Goal: Navigation & Orientation: Find specific page/section

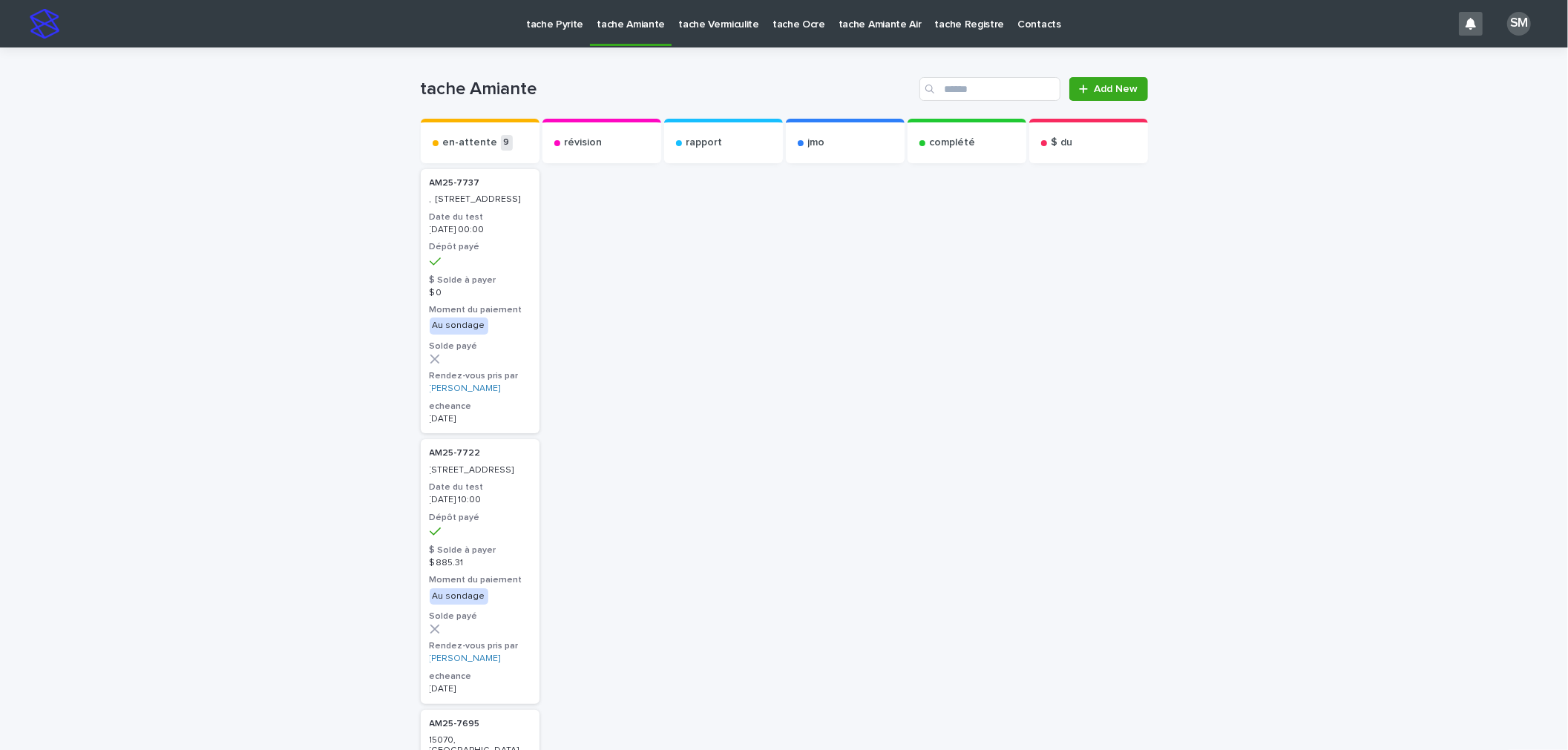
click at [542, 23] on p "tache Pyrite" at bounding box center [554, 16] width 57 height 31
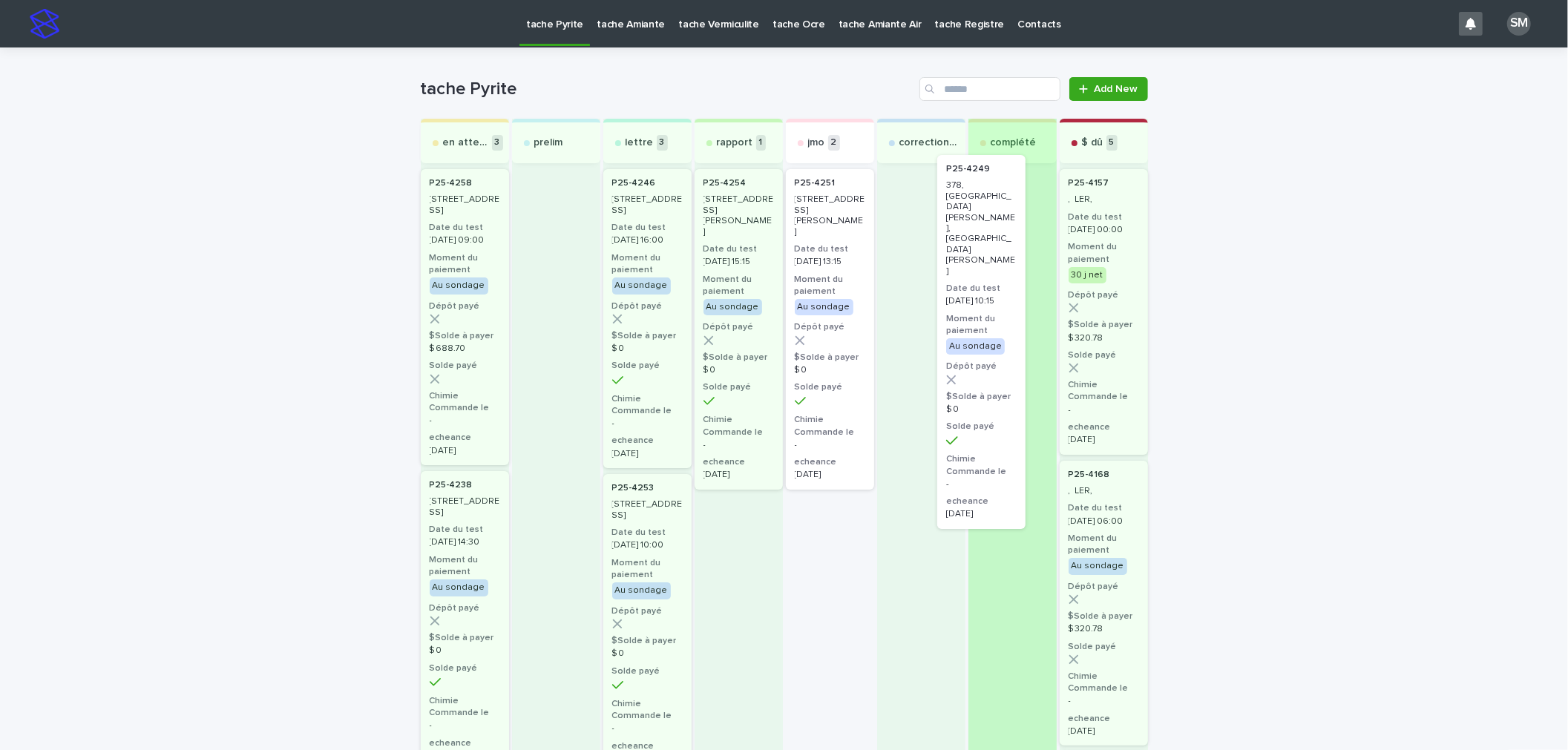
drag, startPoint x: 810, startPoint y: 258, endPoint x: 972, endPoint y: 242, distance: 162.8
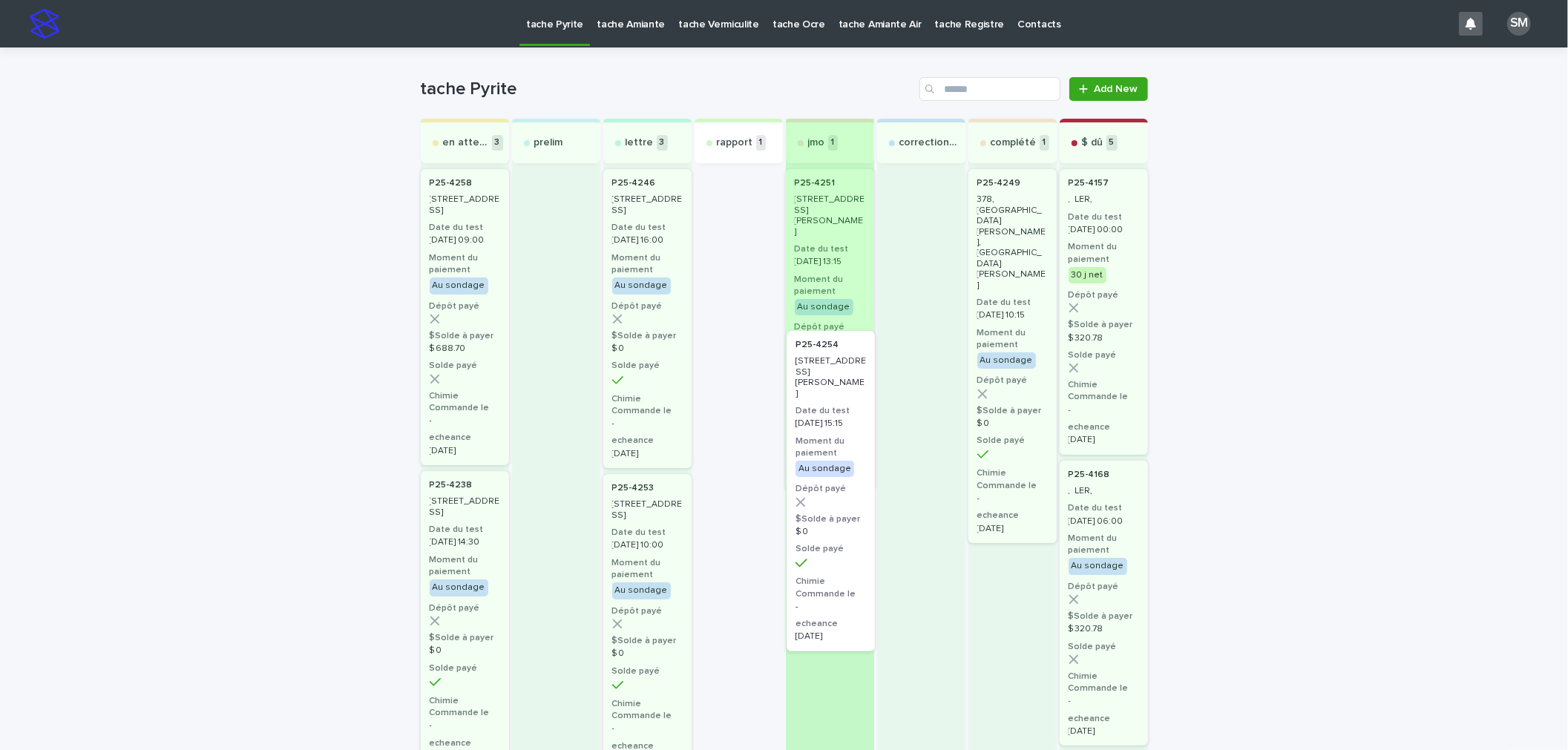
drag, startPoint x: 708, startPoint y: 289, endPoint x: 810, endPoint y: 456, distance: 195.7
